Goal: Transaction & Acquisition: Subscribe to service/newsletter

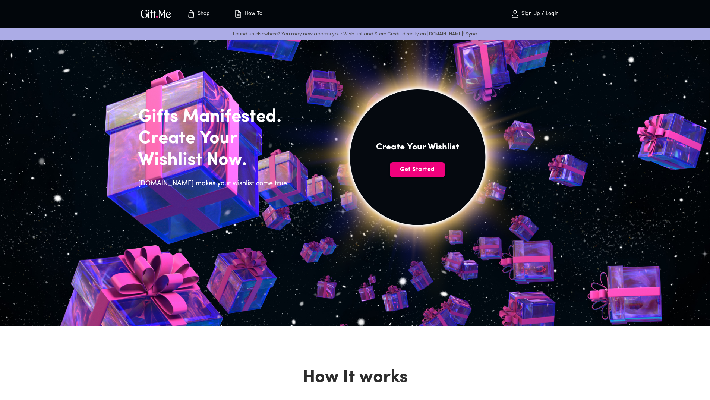
click at [403, 169] on span "Get Started" at bounding box center [417, 170] width 55 height 8
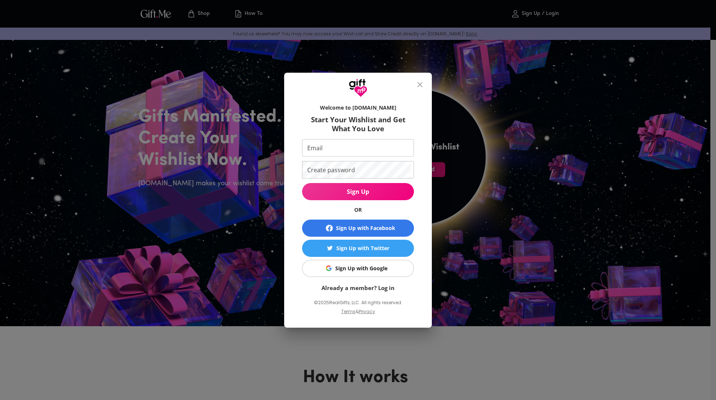
click at [365, 270] on div "Sign Up with Google" at bounding box center [361, 268] width 52 height 8
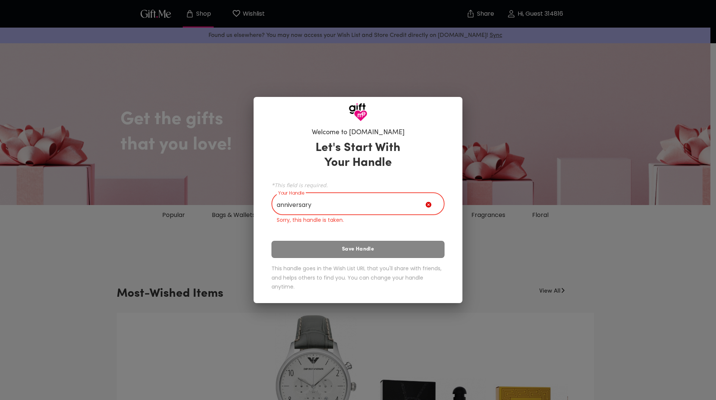
drag, startPoint x: 314, startPoint y: 205, endPoint x: 255, endPoint y: 208, distance: 59.7
click at [255, 208] on div "Welcome to [DOMAIN_NAME] Let's Start With Your Handle *This field is required. …" at bounding box center [358, 213] width 209 height 182
type input "1"
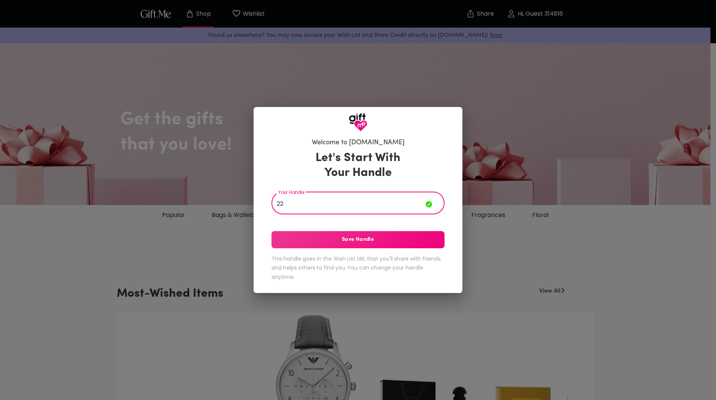
type input "2"
drag, startPoint x: 299, startPoint y: 205, endPoint x: 269, endPoint y: 198, distance: 31.5
click at [270, 201] on div "Welcome to [DOMAIN_NAME] Let's Start With Your Handle Your Handle 22s Your Hand…" at bounding box center [357, 211] width 185 height 153
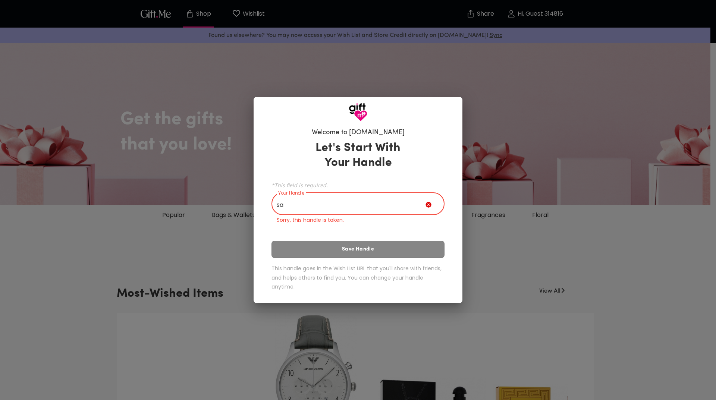
type input "s"
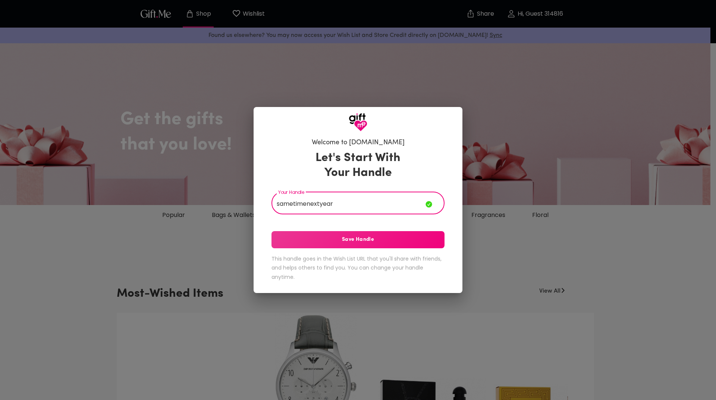
type input "sametimenextyear"
click at [343, 243] on span "Save Handle" at bounding box center [357, 240] width 173 height 8
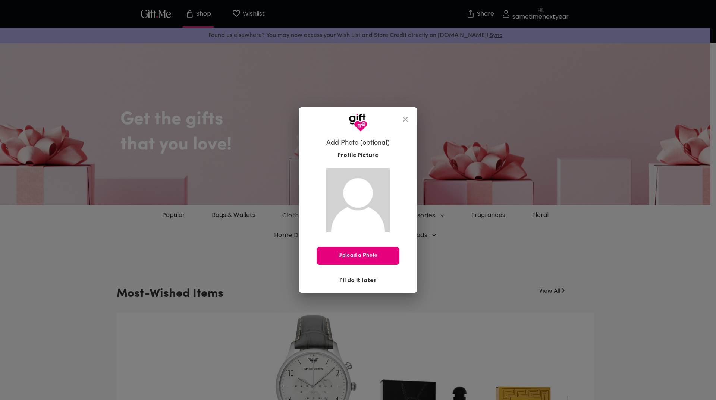
click at [360, 285] on button "I'll do it later" at bounding box center [357, 280] width 43 height 13
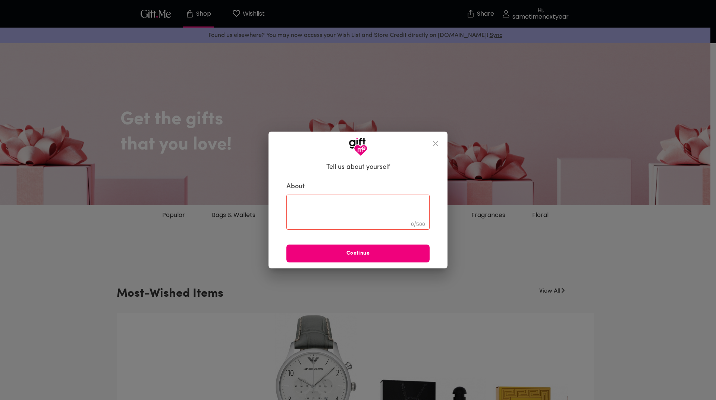
click at [359, 258] on button "Continue" at bounding box center [357, 254] width 143 height 18
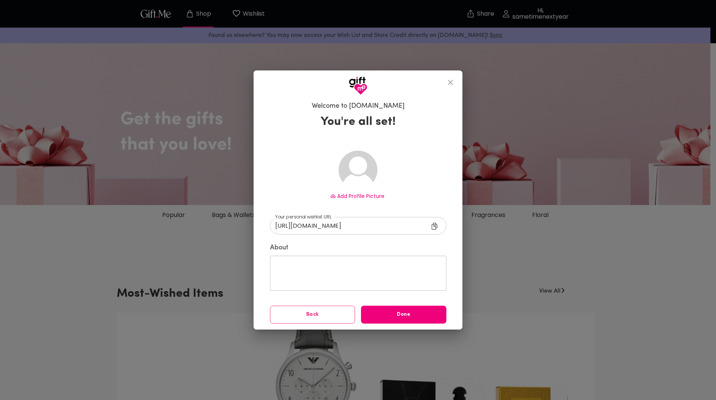
click at [377, 311] on span "Done" at bounding box center [403, 315] width 85 height 8
click at [303, 316] on span "Back" at bounding box center [312, 315] width 85 height 8
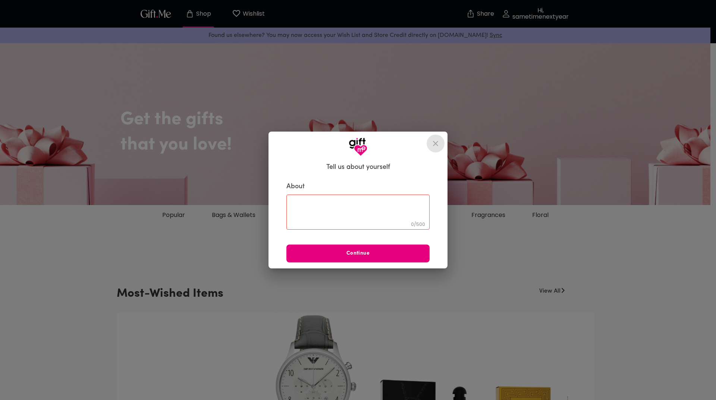
click at [439, 145] on icon "close" at bounding box center [435, 143] width 9 height 9
